Goal: Transaction & Acquisition: Purchase product/service

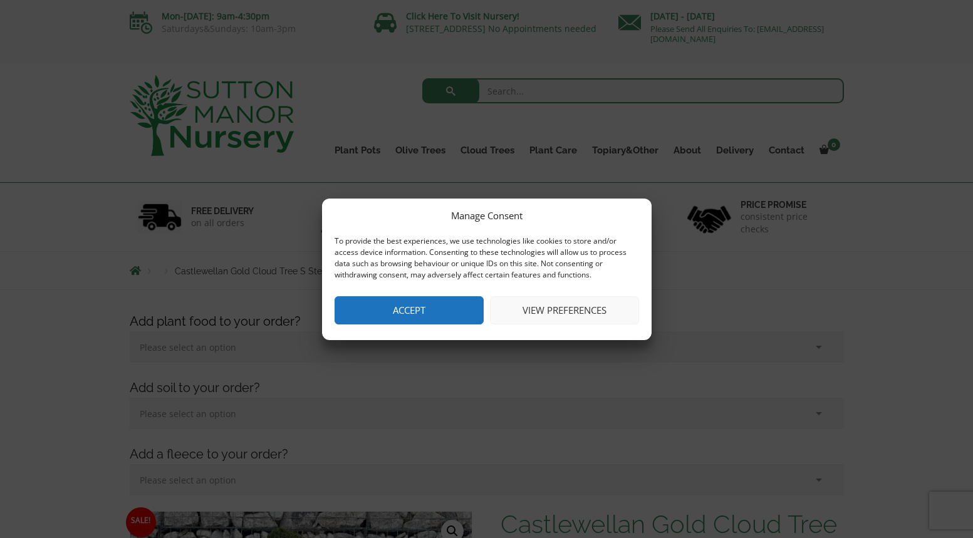
click at [525, 304] on button "View preferences" at bounding box center [564, 310] width 149 height 28
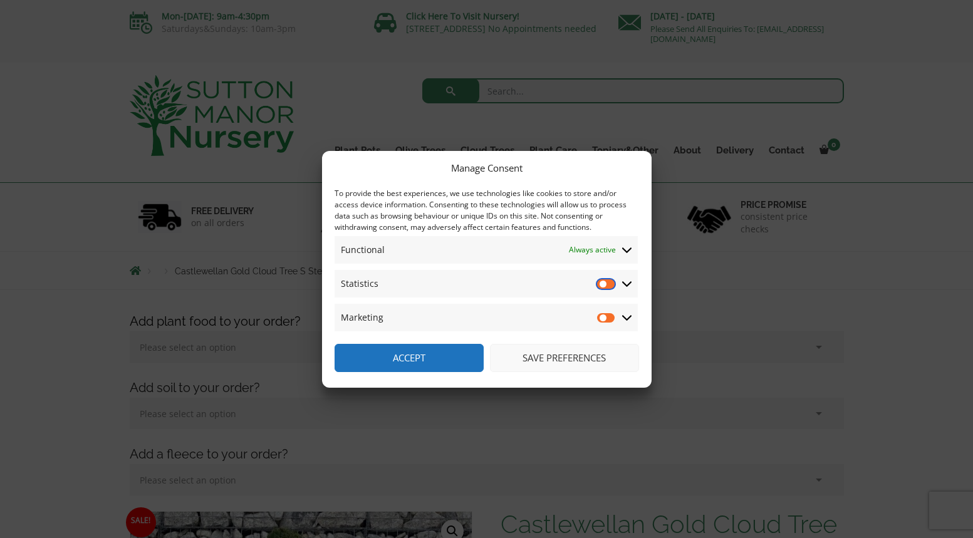
click at [600, 283] on input "Statistics" at bounding box center [606, 283] width 19 height 13
checkbox input "true"
click at [601, 315] on input "Marketing" at bounding box center [606, 317] width 19 height 13
checkbox input "true"
click at [600, 281] on input "Statistics" at bounding box center [606, 283] width 19 height 13
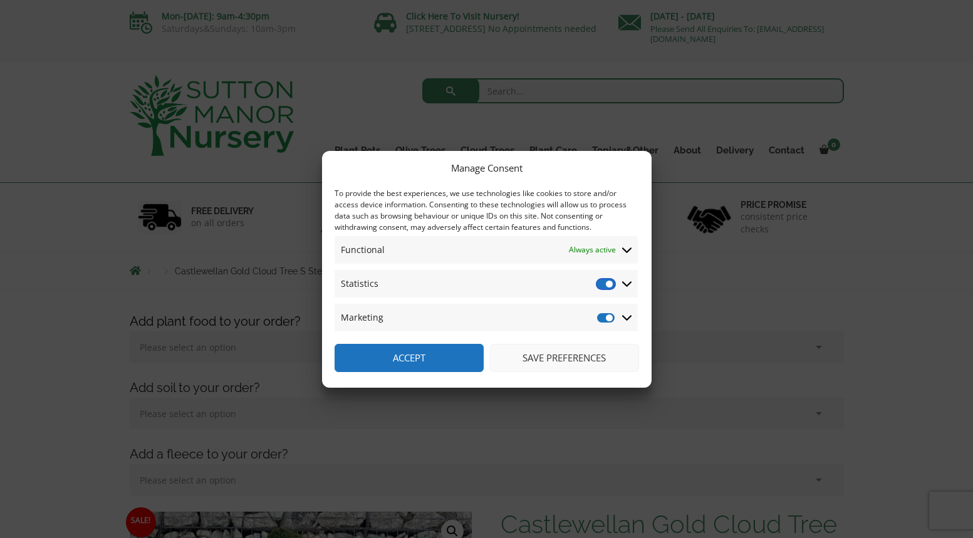
checkbox input "false"
click at [599, 319] on input "Marketing" at bounding box center [606, 317] width 19 height 13
checkbox input "false"
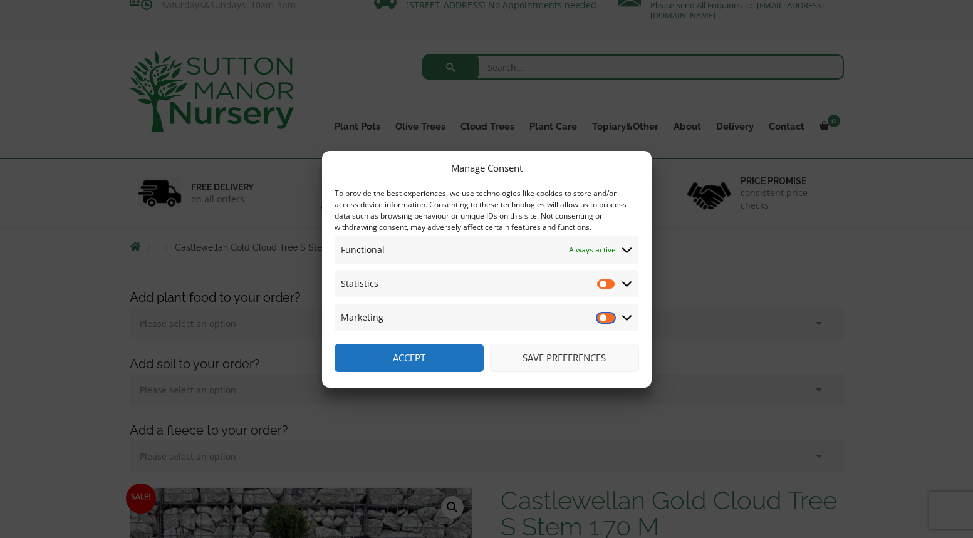
scroll to position [25, 0]
click at [552, 358] on button "Save preferences" at bounding box center [564, 358] width 149 height 28
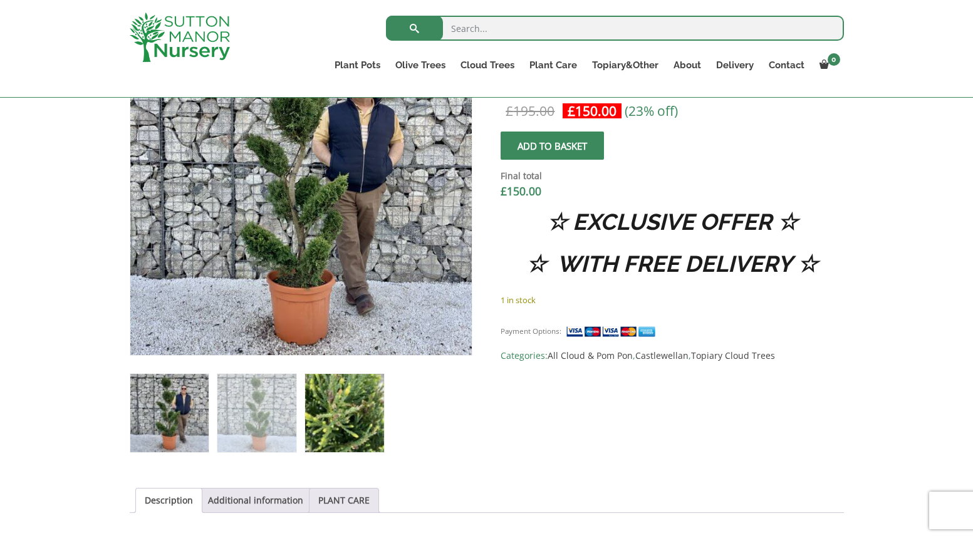
scroll to position [477, 0]
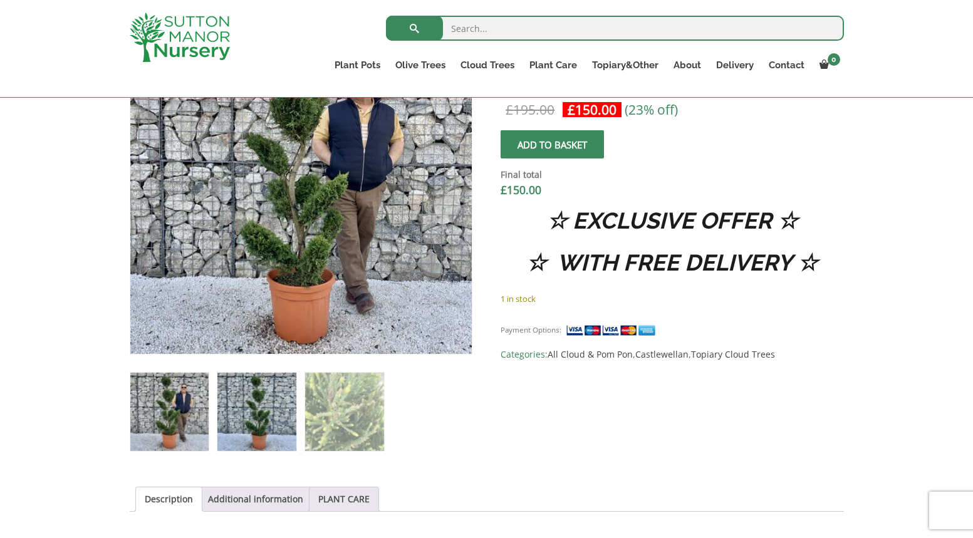
click at [239, 405] on img at bounding box center [256, 412] width 78 height 78
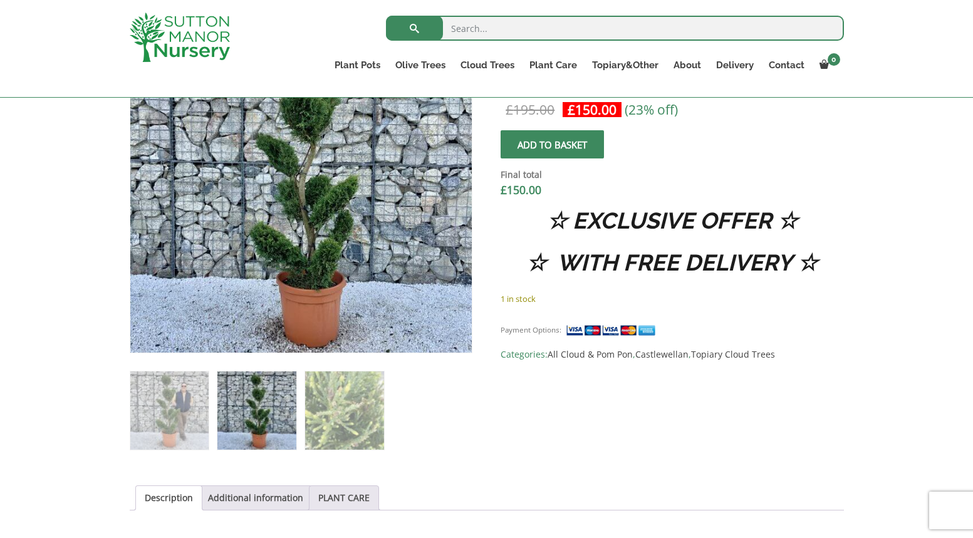
click at [244, 395] on img at bounding box center [256, 410] width 78 height 78
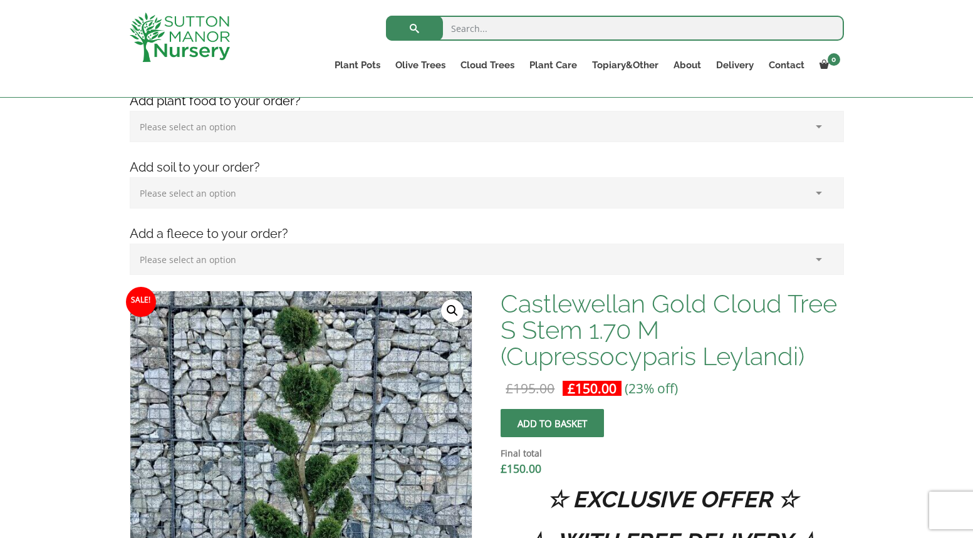
scroll to position [199, 0]
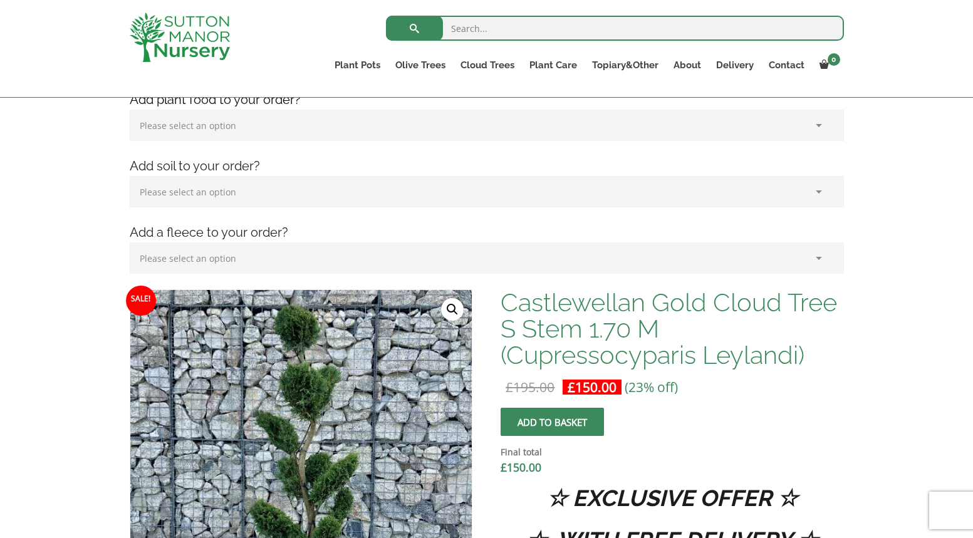
click at [143, 300] on span "Sale!" at bounding box center [141, 301] width 30 height 30
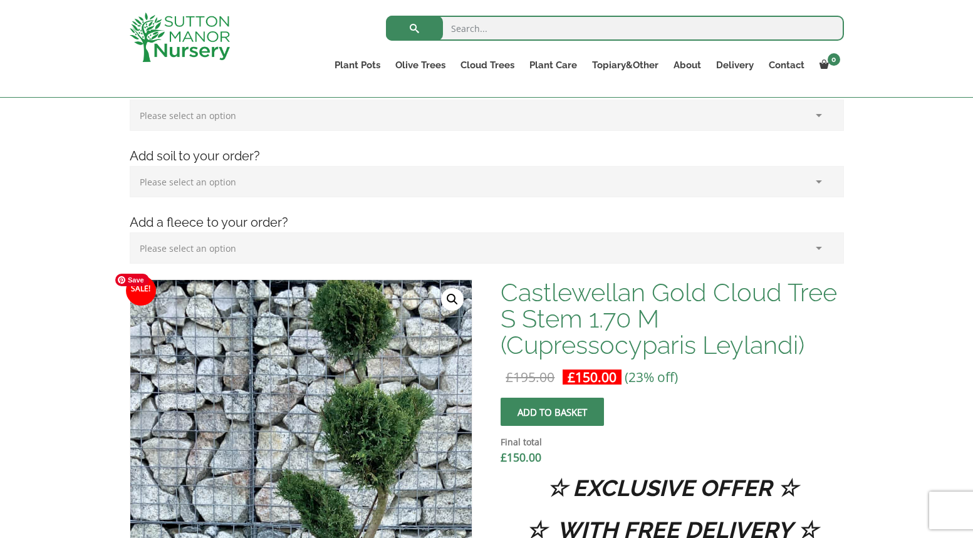
scroll to position [214, 0]
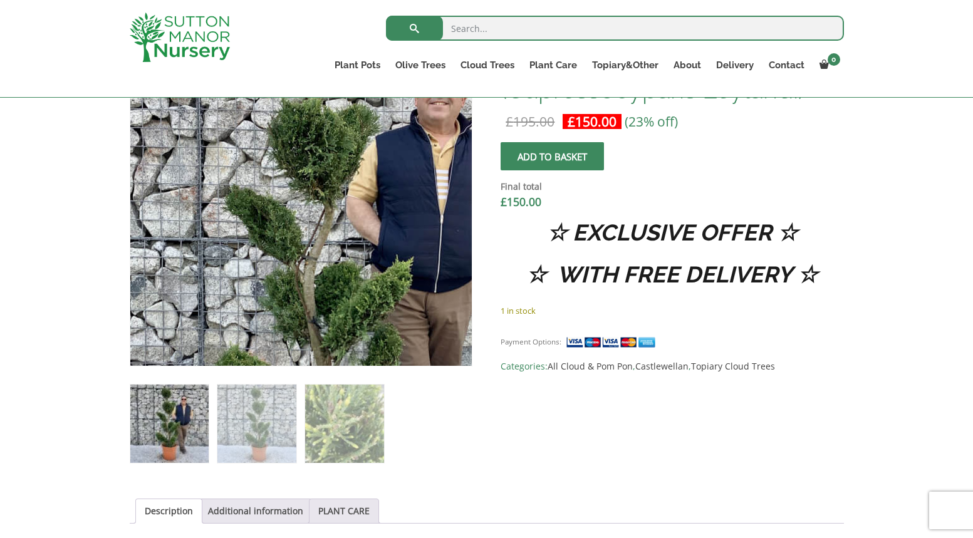
scroll to position [468, 0]
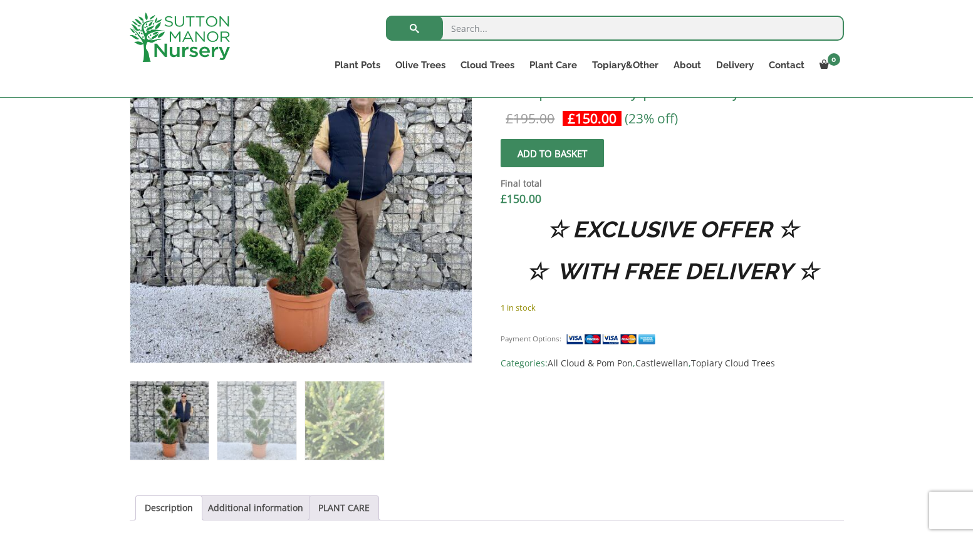
click at [173, 403] on img at bounding box center [169, 420] width 78 height 78
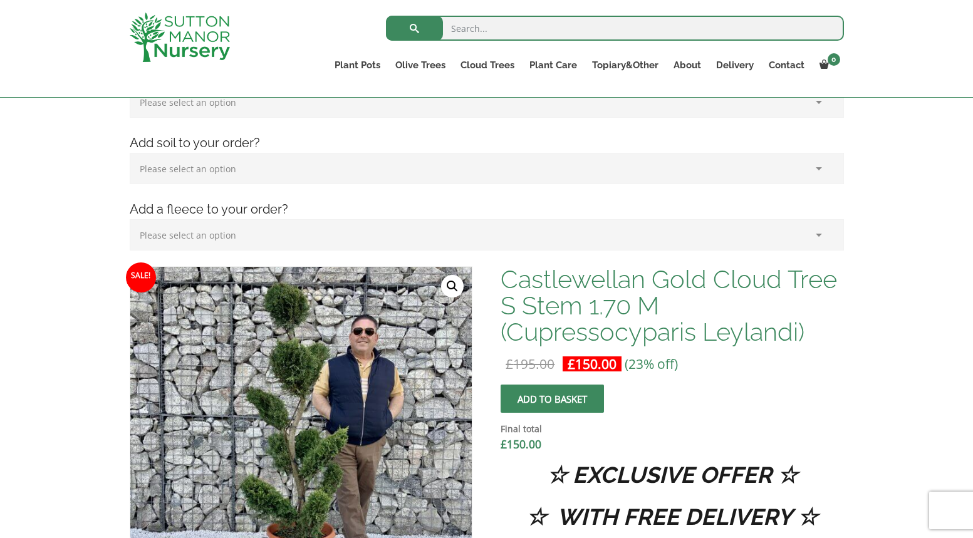
scroll to position [215, 0]
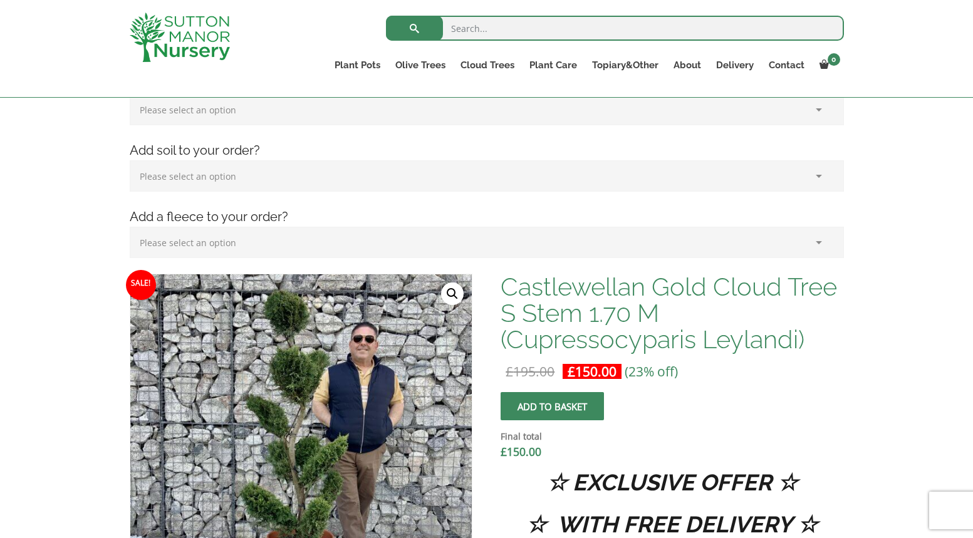
click at [450, 293] on link "🔍" at bounding box center [452, 293] width 23 height 23
